Goal: Check status

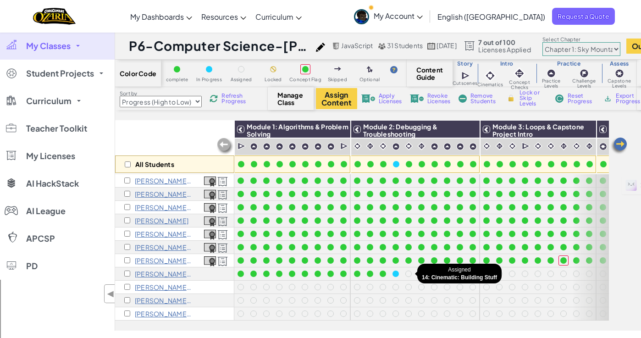
select select "Progress (High to Low)"
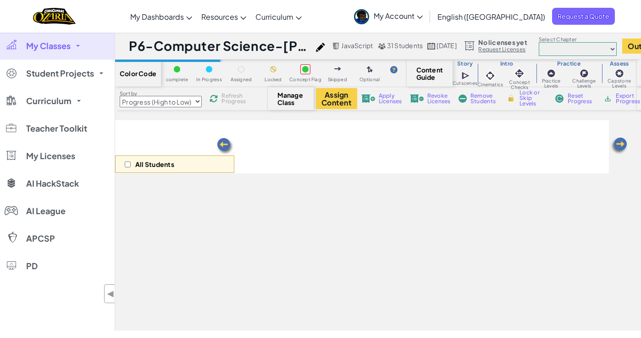
select select "Progress (High to Low)"
